Goal: Information Seeking & Learning: Learn about a topic

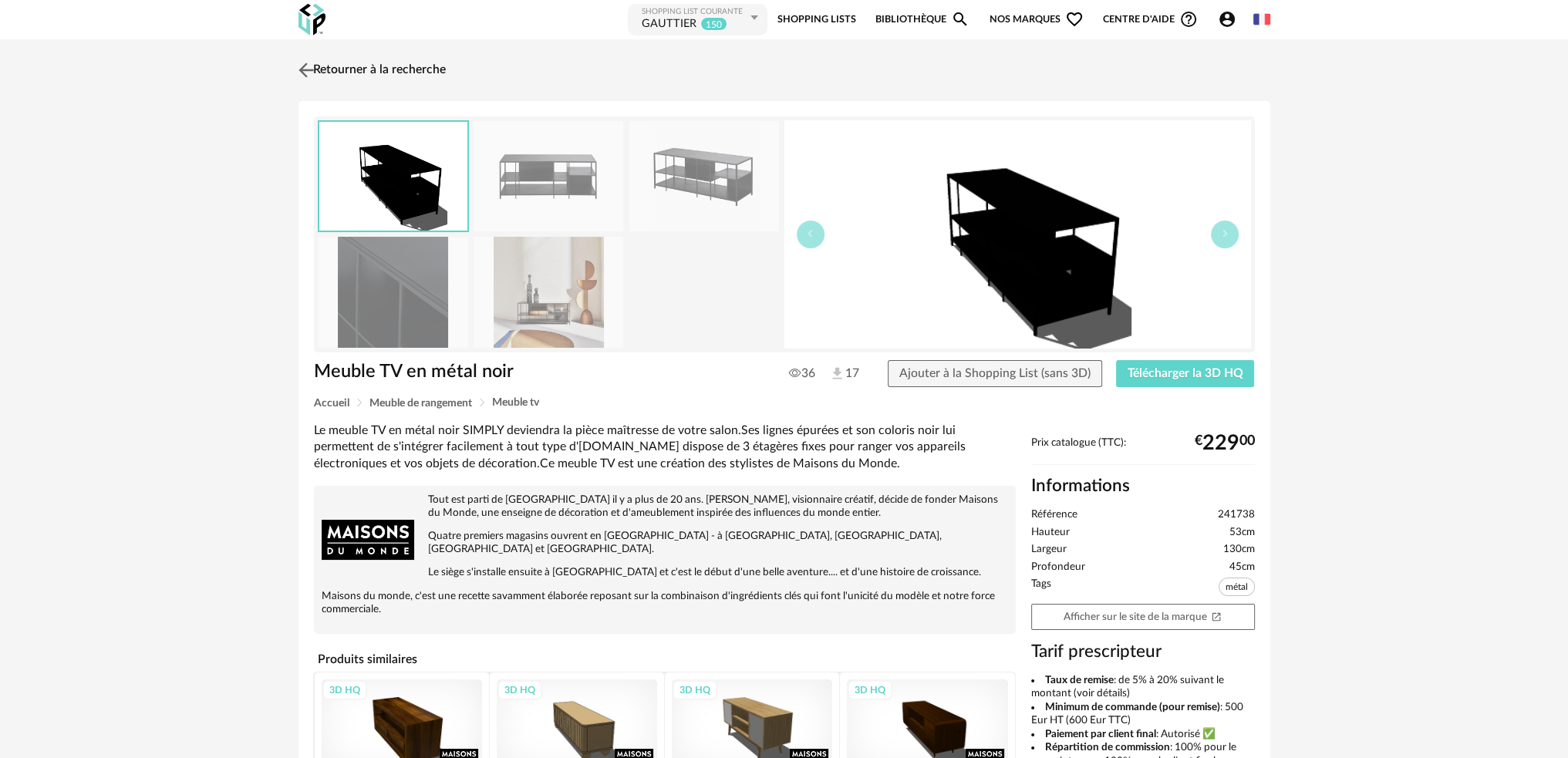
click at [334, 71] on link "Retourner à la recherche" at bounding box center [369, 70] width 151 height 34
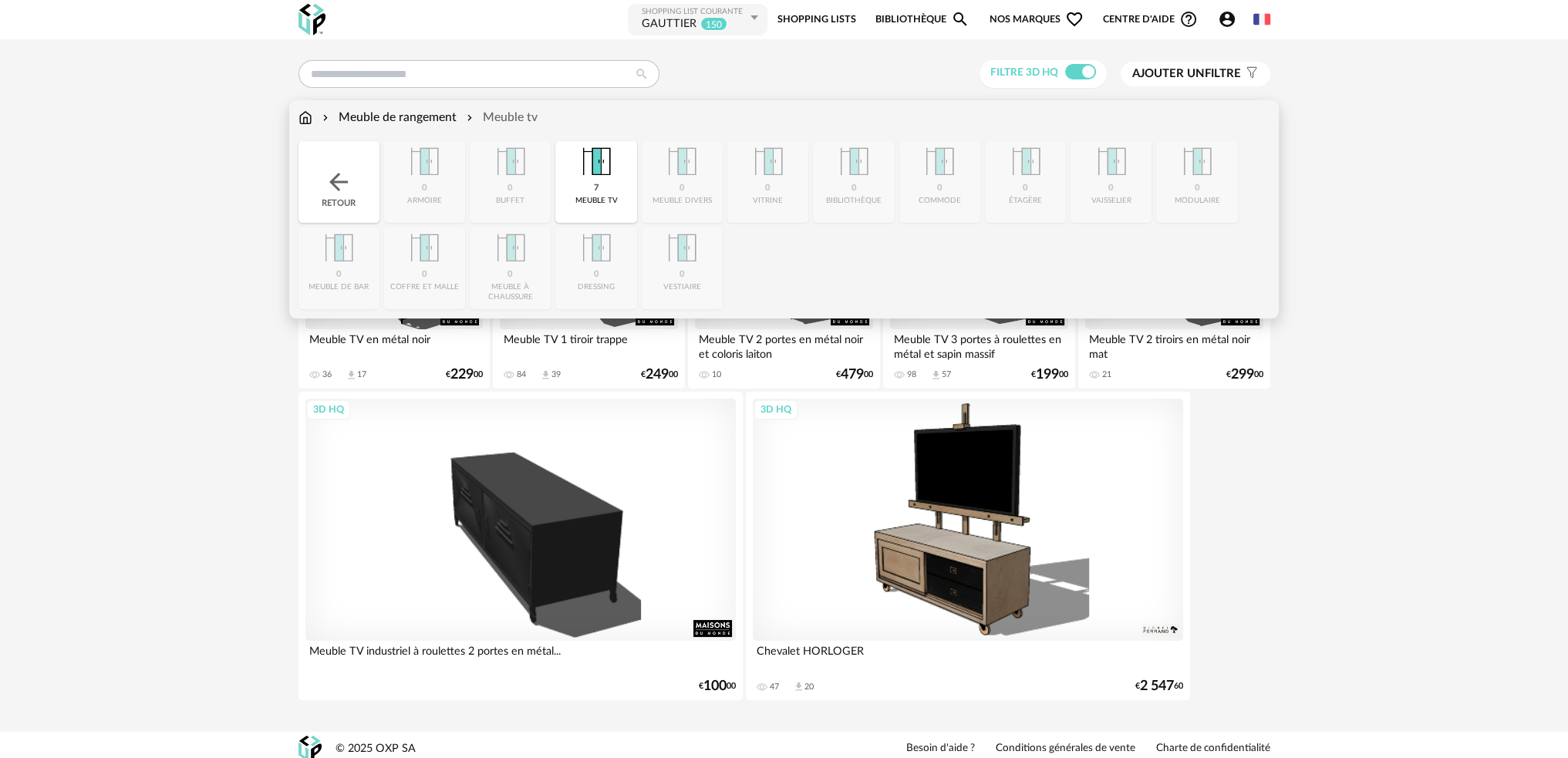
click at [294, 118] on div "Meuble de rangement Meuble tv Close icon Retour 0 armoire 0 buffet 7 meuble tv …" at bounding box center [784, 210] width 989 height 218
click at [302, 119] on img at bounding box center [305, 118] width 14 height 18
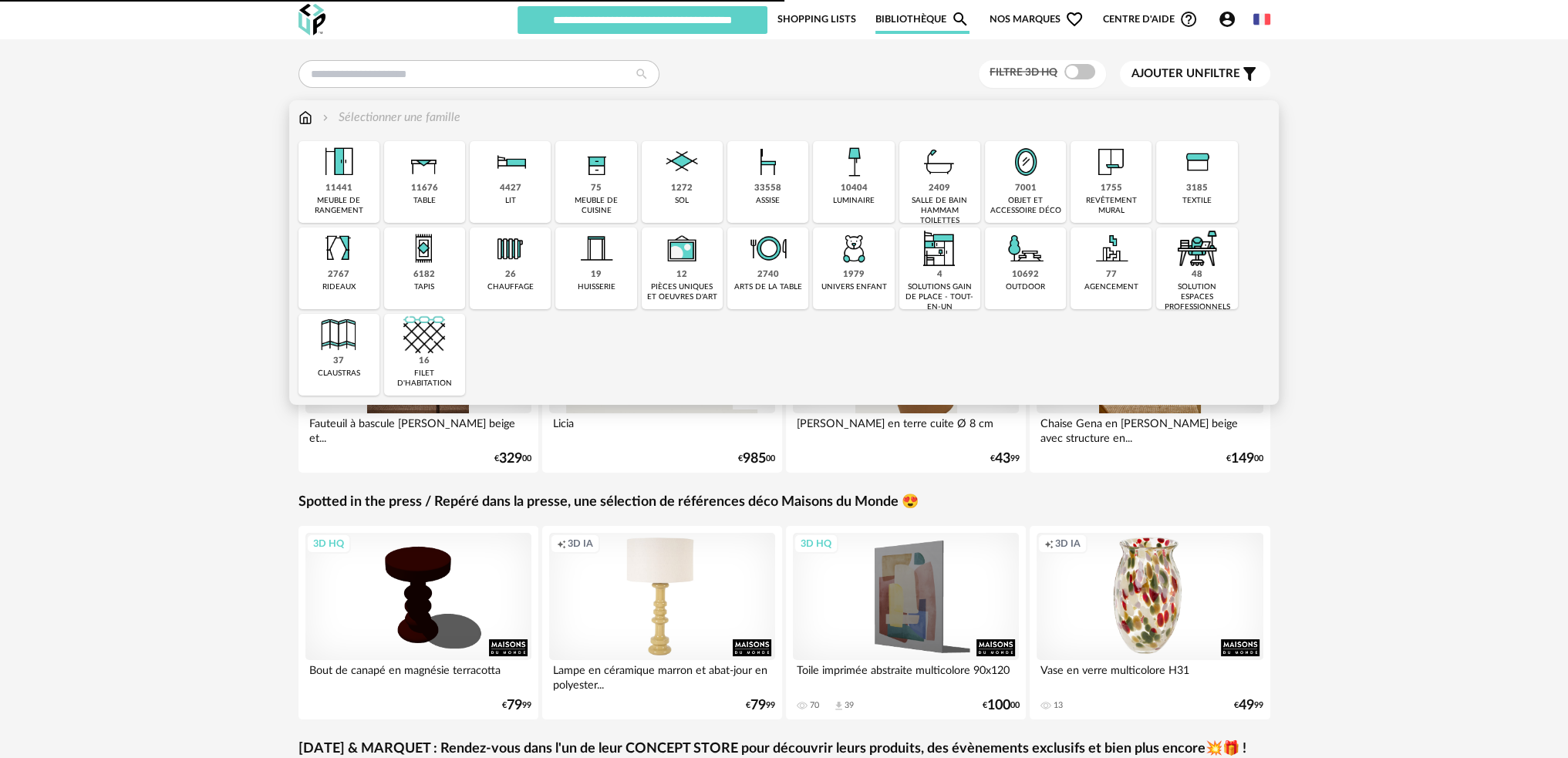
click at [858, 176] on img at bounding box center [854, 162] width 42 height 42
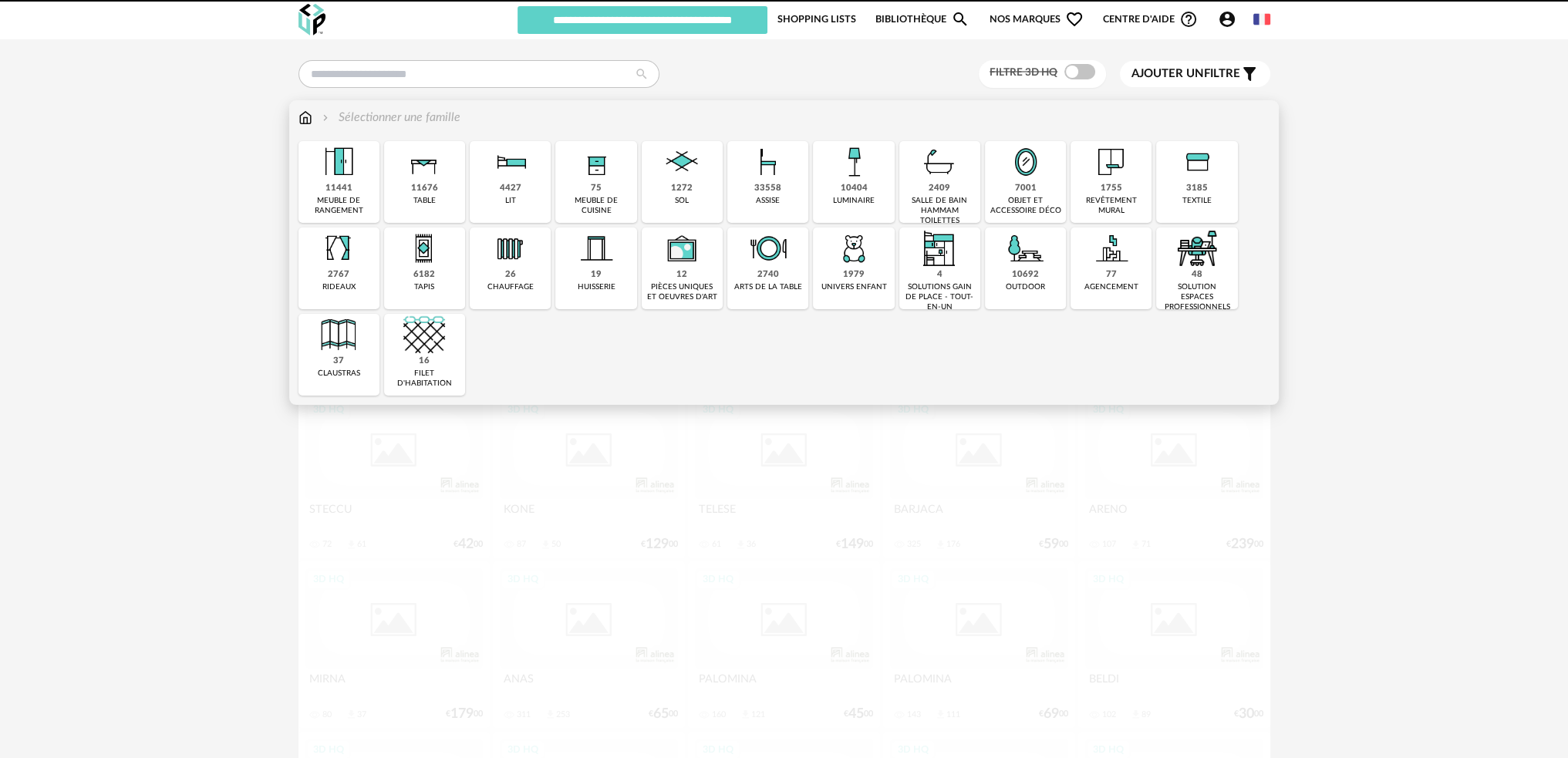
type input "********"
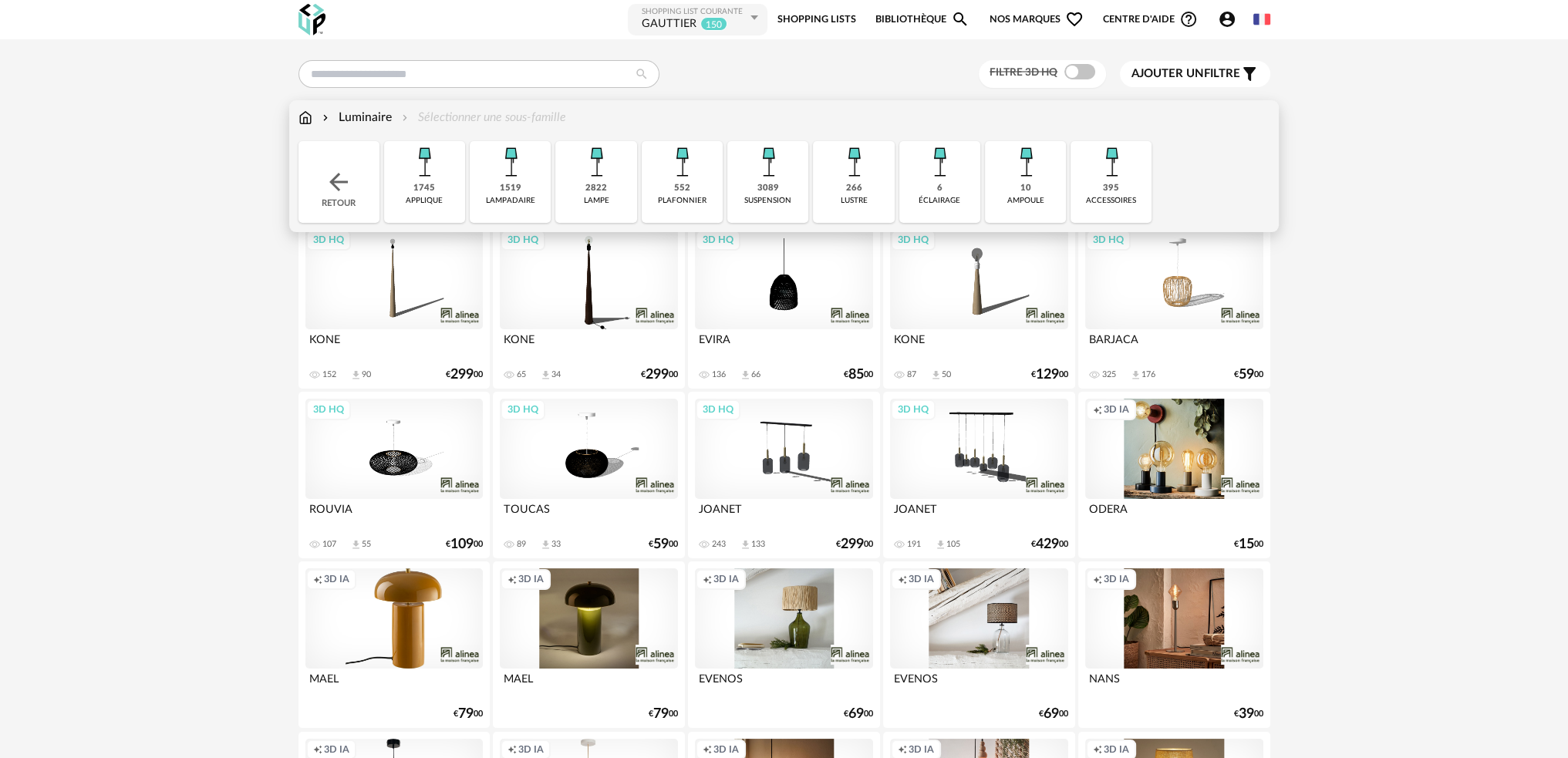
click at [759, 179] on img at bounding box center [768, 162] width 42 height 42
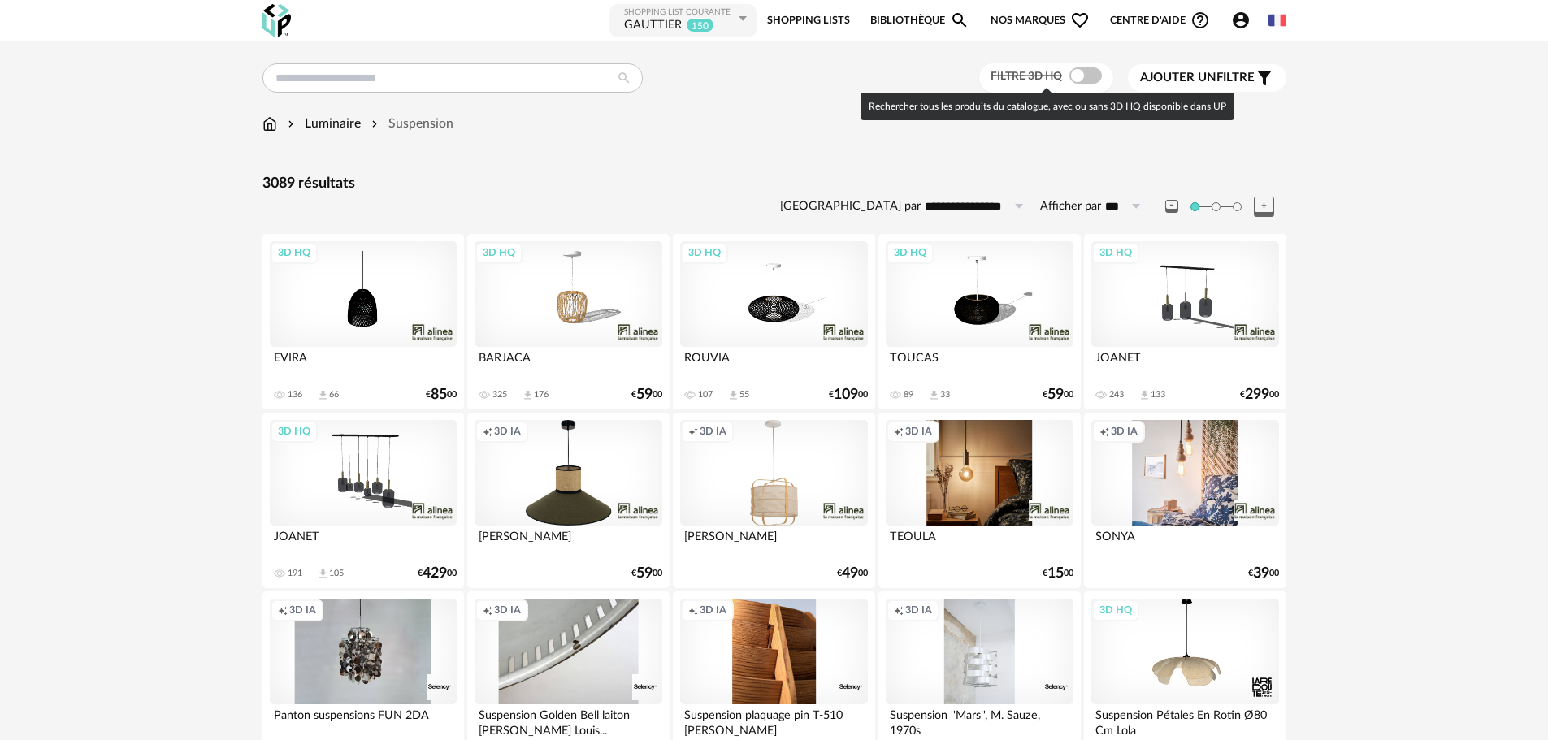
click at [1085, 74] on span at bounding box center [1085, 75] width 33 height 16
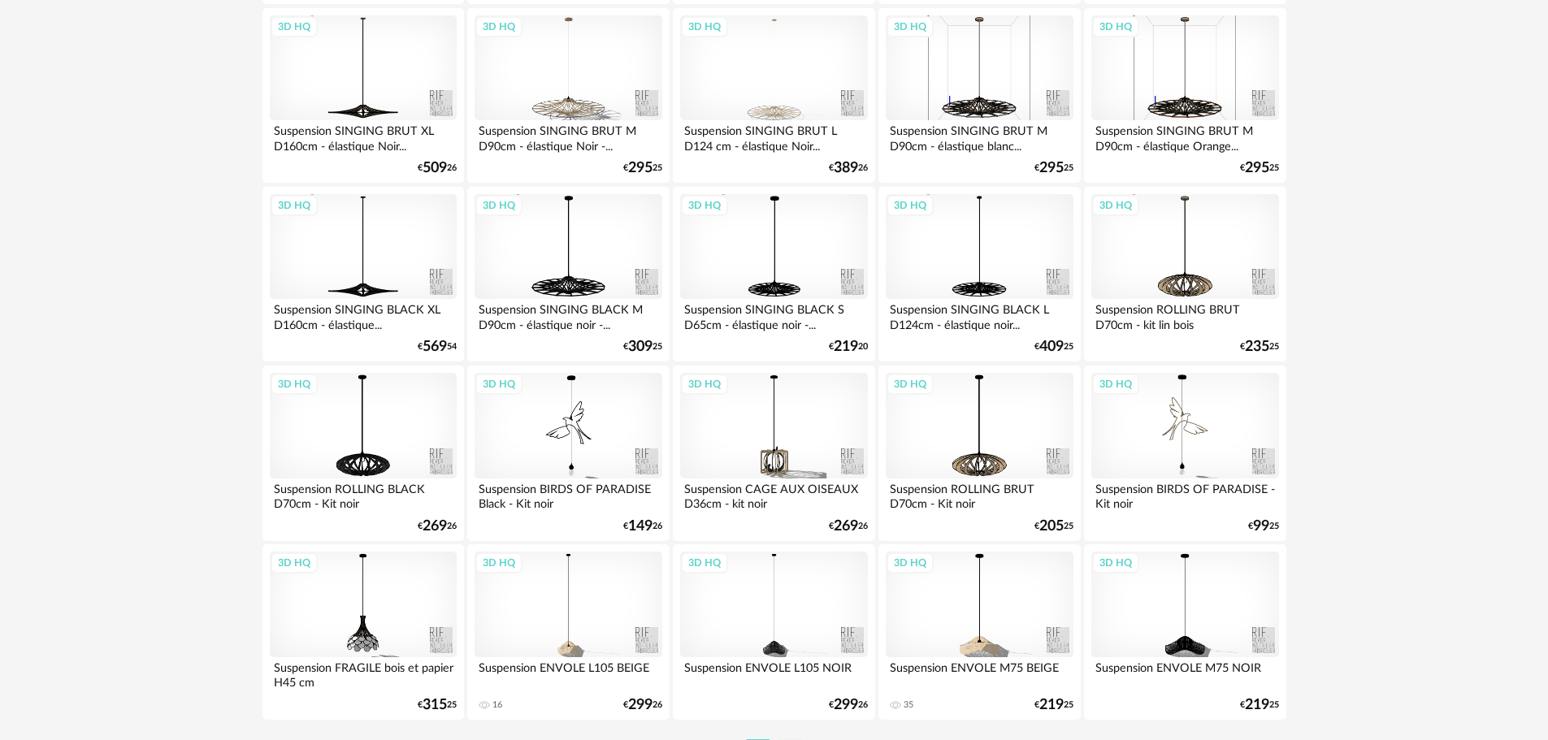
scroll to position [3177, 0]
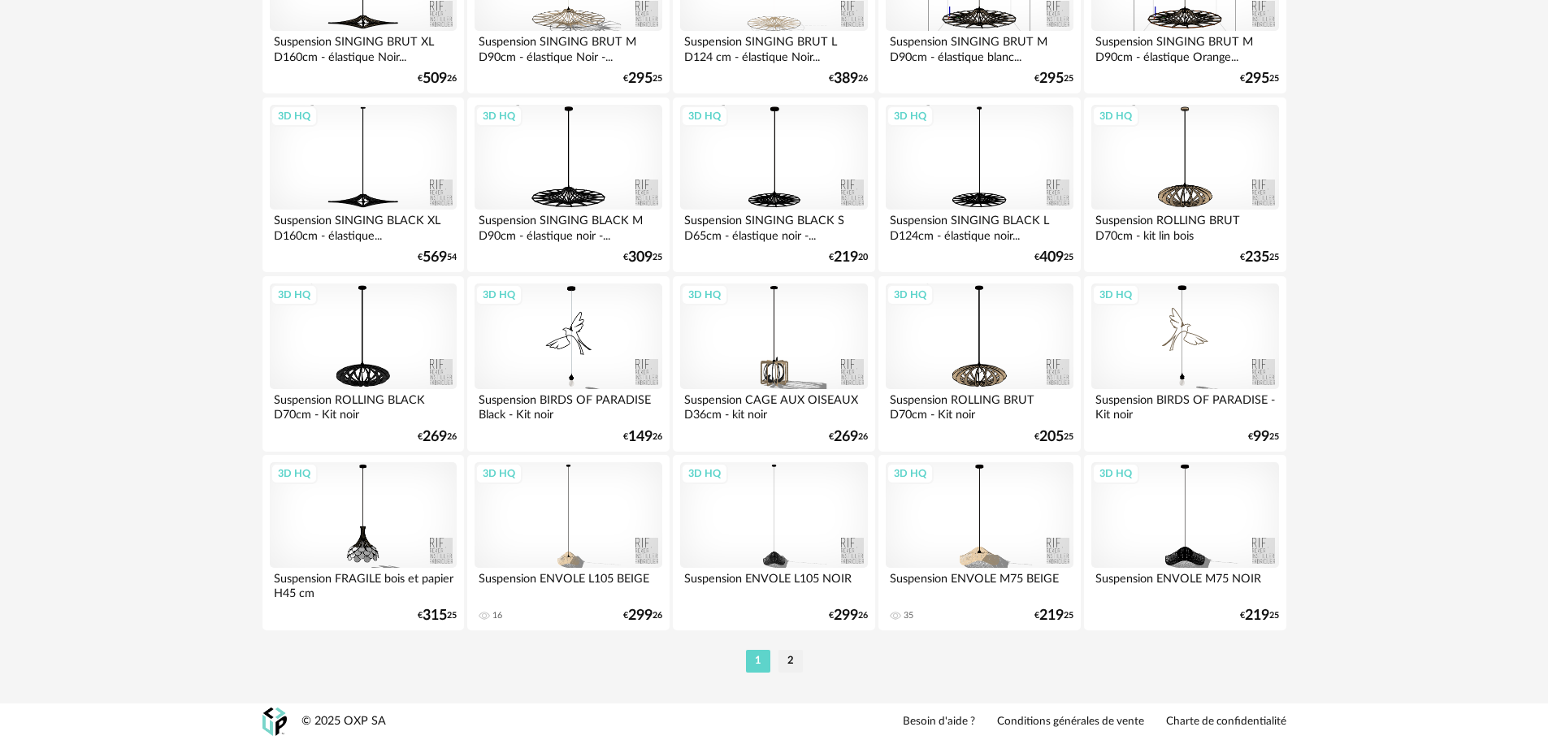
click at [782, 663] on li "2" at bounding box center [790, 661] width 24 height 23
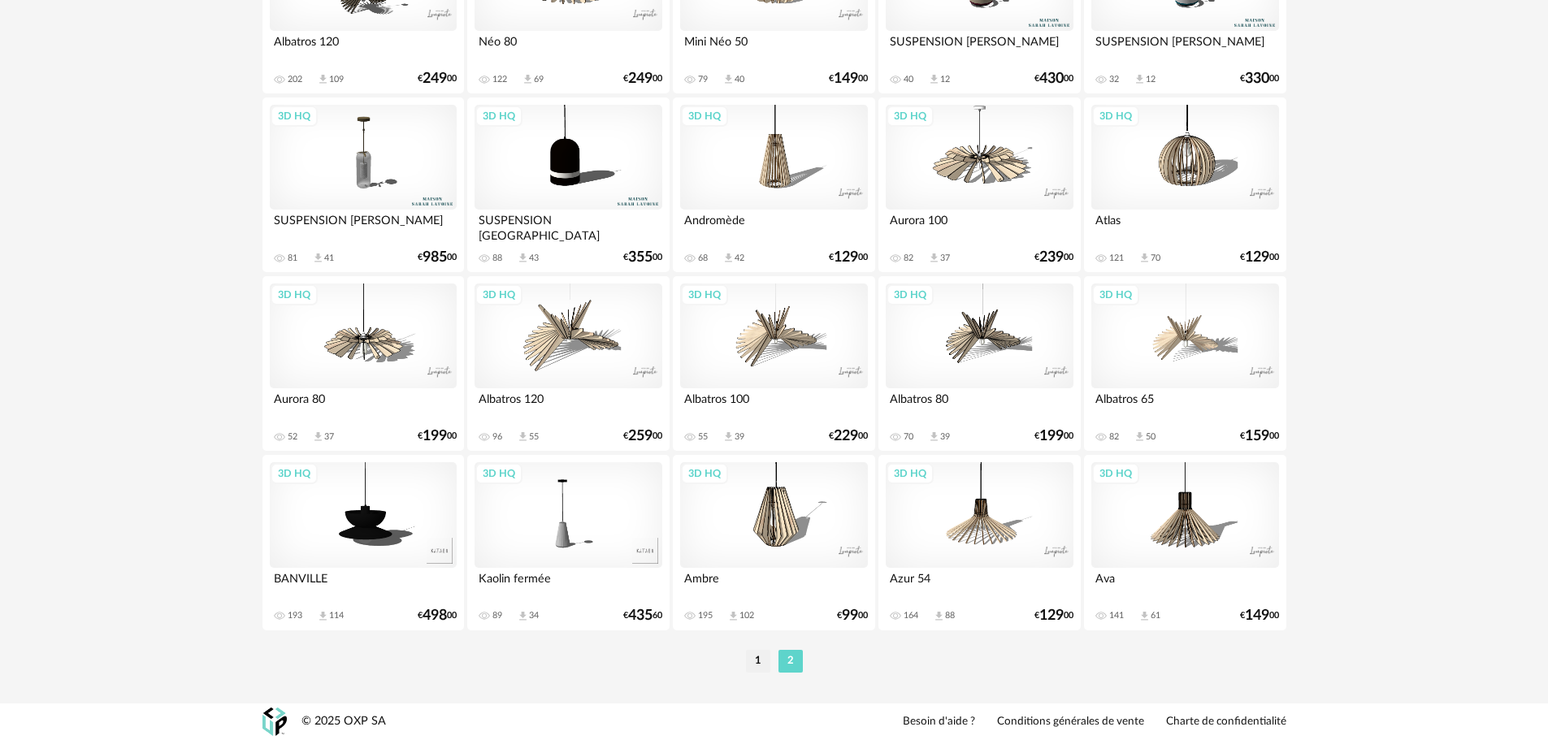
scroll to position [2673, 0]
